Goal: Task Accomplishment & Management: Manage account settings

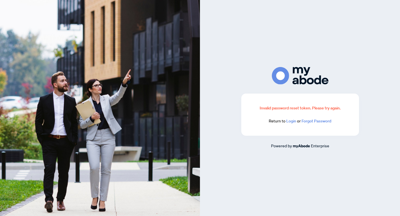
click at [290, 122] on link "Login" at bounding box center [291, 120] width 10 height 5
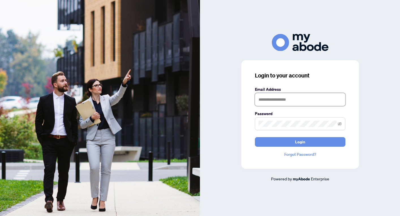
click at [289, 100] on input "text" at bounding box center [300, 99] width 90 height 13
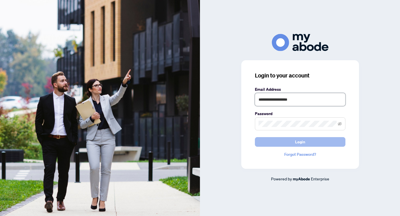
type input "**********"
click at [299, 145] on span "Login" at bounding box center [300, 141] width 10 height 9
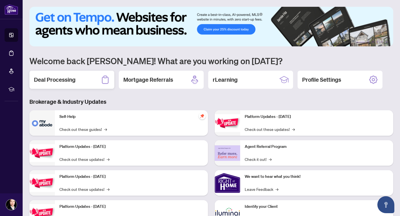
click at [53, 79] on h2 "Deal Processing" at bounding box center [55, 80] width 42 height 8
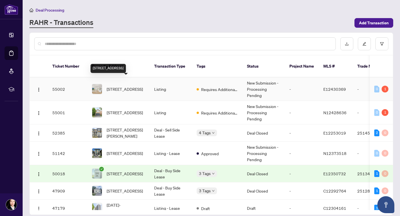
click at [130, 86] on span "[STREET_ADDRESS]" at bounding box center [125, 89] width 36 height 6
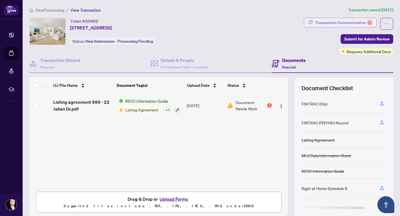
click at [323, 20] on div "Transaction Communication 1" at bounding box center [343, 22] width 57 height 9
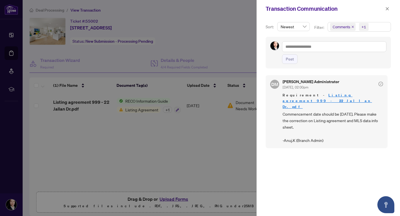
click at [225, 129] on div at bounding box center [200, 108] width 400 height 216
click at [387, 8] on icon "close" at bounding box center [387, 9] width 4 height 4
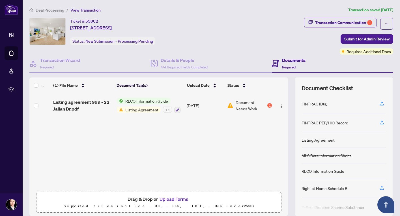
scroll to position [20, 0]
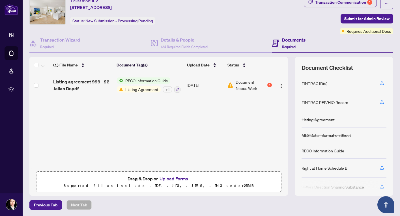
click at [176, 178] on button "Upload Forms" at bounding box center [174, 178] width 32 height 7
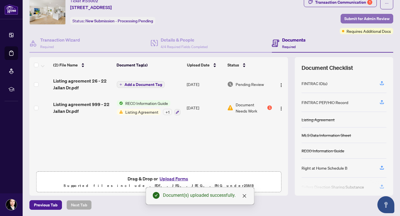
click at [351, 18] on span "Submit for Admin Review" at bounding box center [366, 18] width 45 height 9
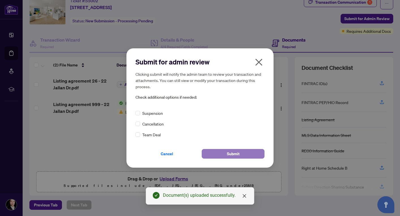
click at [219, 154] on button "Submit" at bounding box center [233, 154] width 63 height 10
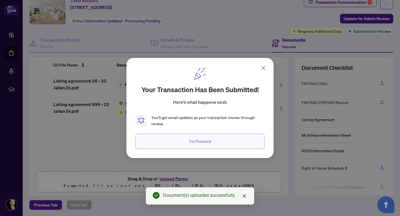
click at [206, 139] on span "I'm Finished" at bounding box center [200, 141] width 22 height 9
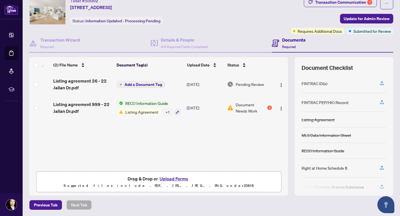
scroll to position [0, 0]
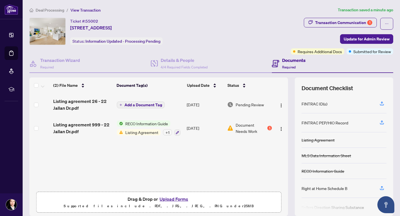
click at [47, 11] on span "Deal Processing" at bounding box center [50, 10] width 29 height 5
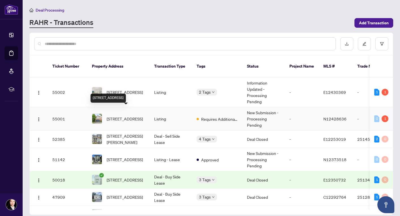
click at [114, 116] on span "[STREET_ADDRESS]" at bounding box center [125, 119] width 36 height 6
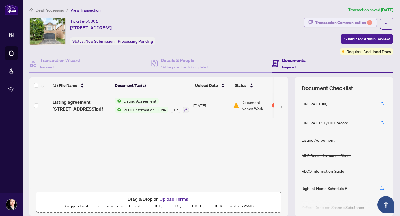
click at [351, 20] on div "Transaction Communication 1" at bounding box center [343, 22] width 57 height 9
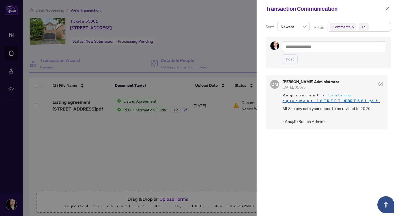
click at [181, 131] on div at bounding box center [200, 108] width 400 height 216
click at [387, 9] on icon "close" at bounding box center [387, 9] width 4 height 4
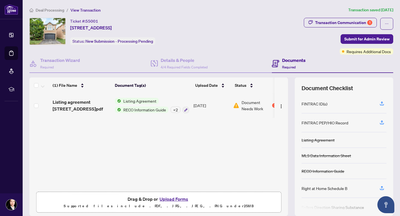
click at [149, 101] on span "Listing Agreement" at bounding box center [140, 101] width 38 height 6
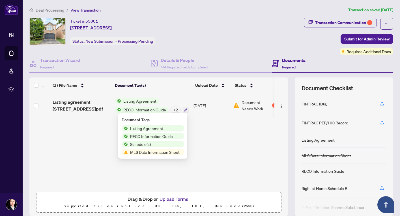
click at [149, 101] on span "Listing Agreement" at bounding box center [140, 101] width 38 height 6
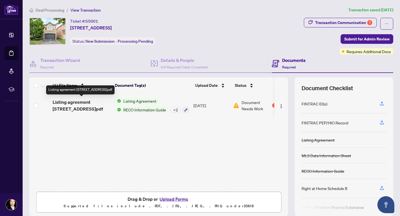
click at [88, 103] on span "Listing agreement [STREET_ADDRESS]pdf" at bounding box center [82, 106] width 58 height 14
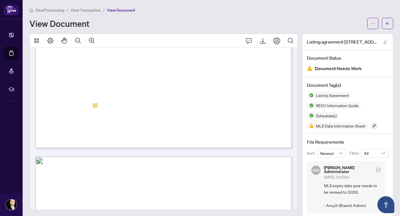
scroll to position [6356, 0]
click at [78, 10] on span "View Transaction" at bounding box center [85, 10] width 30 height 5
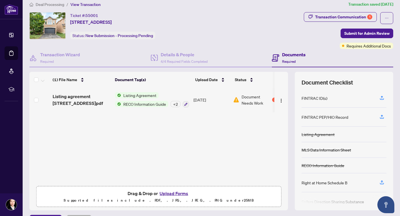
scroll to position [9, 0]
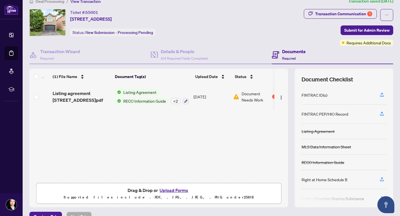
click at [172, 191] on button "Upload Forms" at bounding box center [174, 190] width 32 height 7
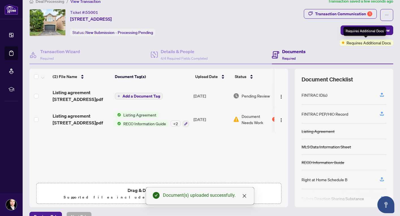
click at [362, 31] on div "Requires Additional Docs" at bounding box center [364, 31] width 43 height 9
click at [315, 35] on div "Transaction Communication 1 Submit for Admin Review Requires Additional Docs" at bounding box center [348, 27] width 89 height 37
click at [354, 31] on span "Submit for Admin Review" at bounding box center [366, 30] width 45 height 9
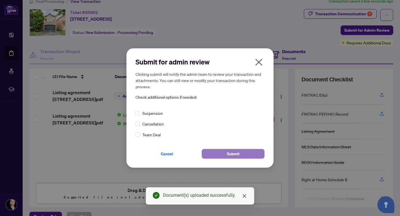
click at [224, 154] on button "Submit" at bounding box center [233, 154] width 63 height 10
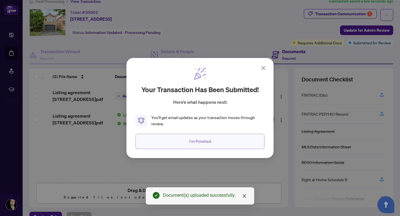
click at [183, 139] on button "I'm Finished" at bounding box center [199, 141] width 129 height 15
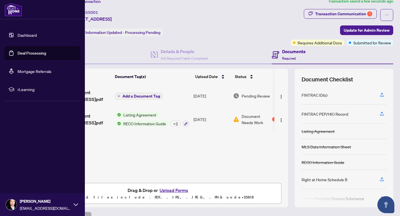
click at [14, 202] on img at bounding box center [11, 204] width 11 height 11
click at [27, 170] on span "Logout" at bounding box center [22, 171] width 13 height 9
